Goal: Transaction & Acquisition: Purchase product/service

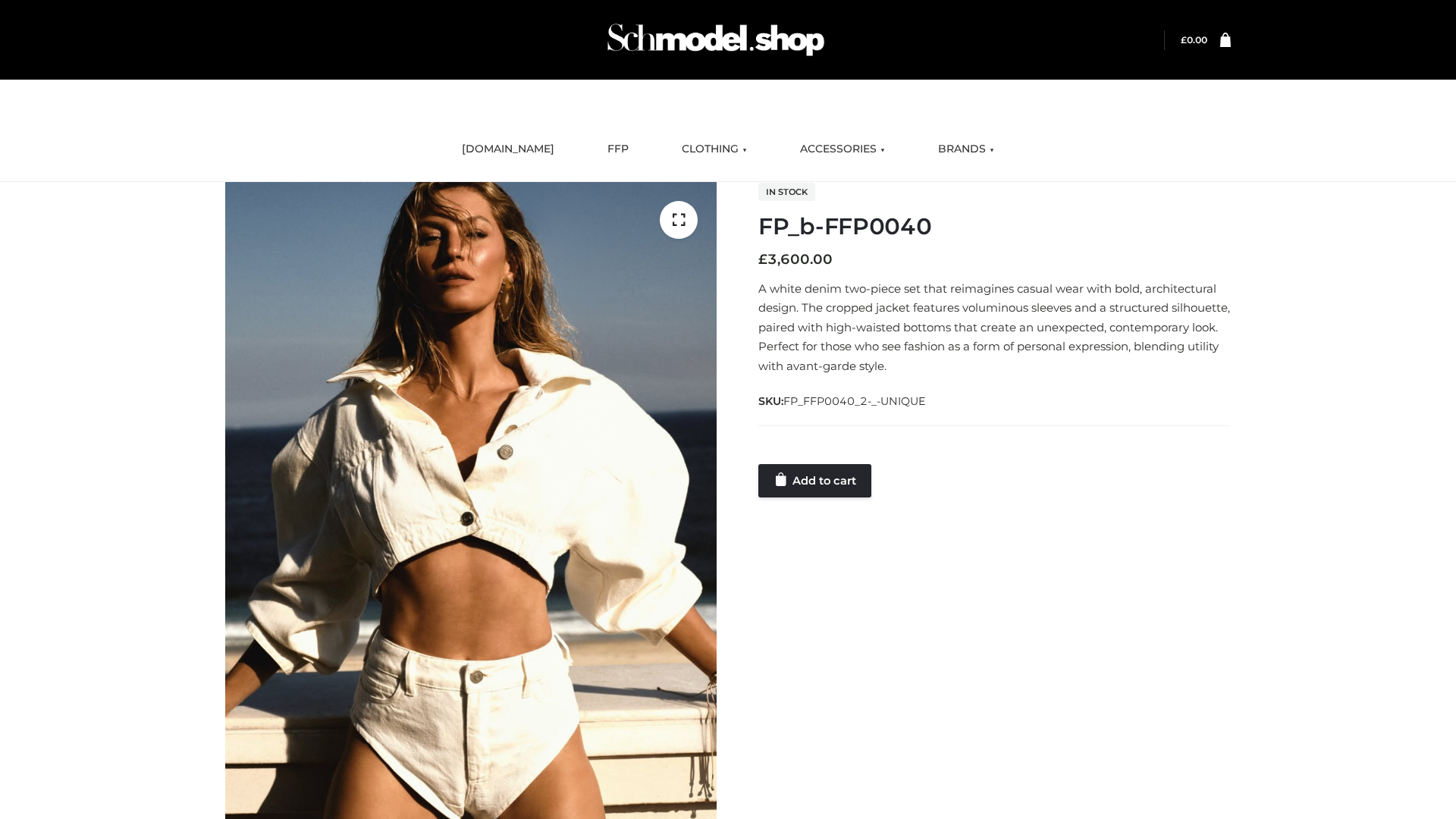
click at [816, 480] on link "Add to cart" at bounding box center [814, 480] width 113 height 34
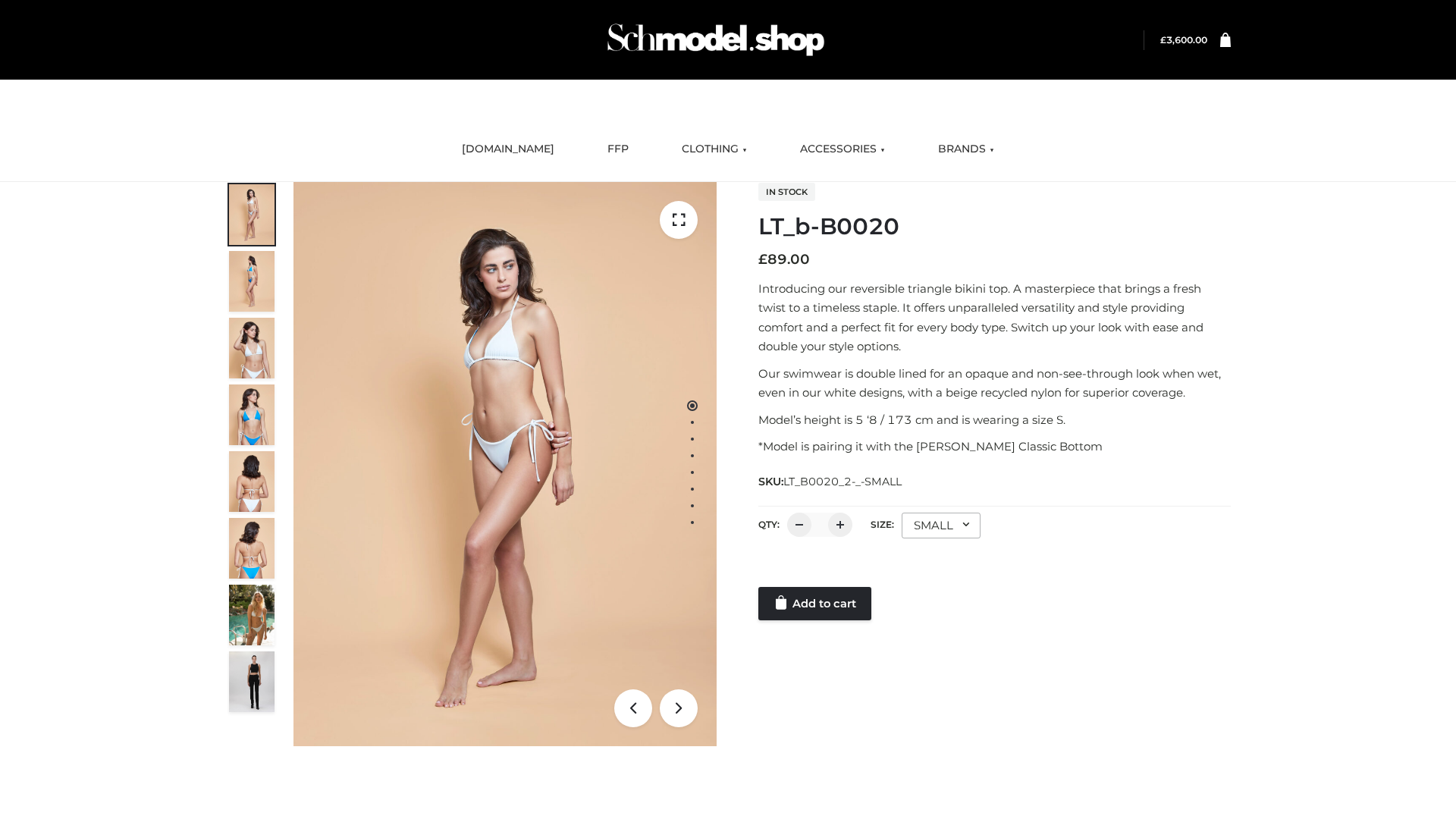
click at [816, 604] on link "Add to cart" at bounding box center [814, 604] width 113 height 34
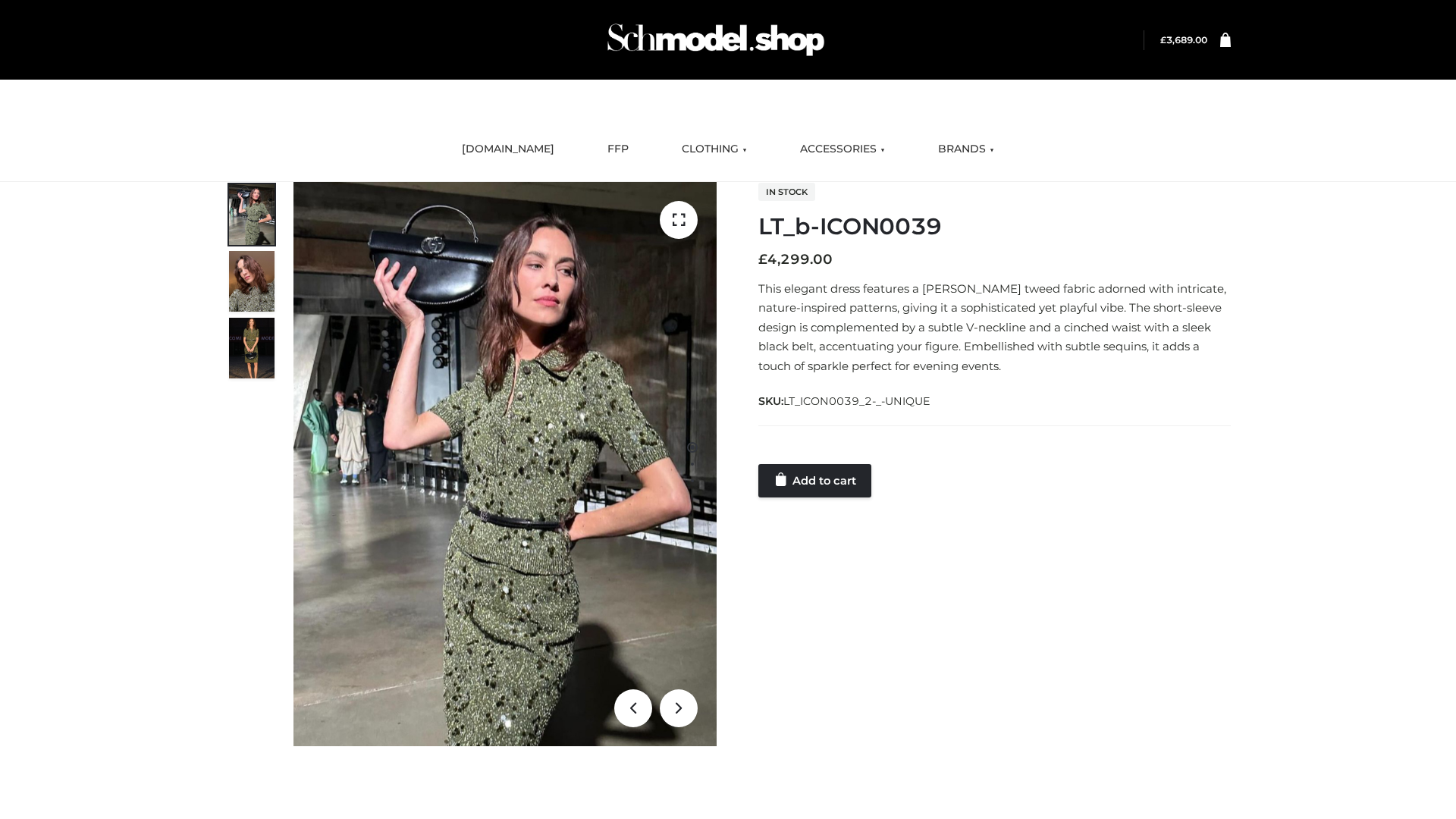
click at [816, 480] on link "Add to cart" at bounding box center [814, 480] width 113 height 34
